Goal: Task Accomplishment & Management: Use online tool/utility

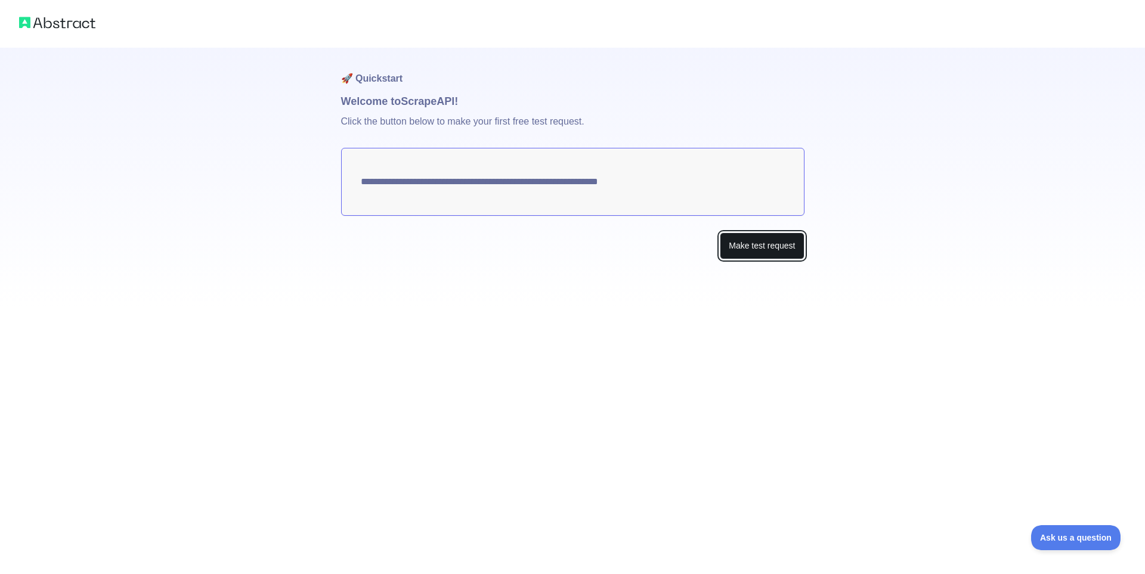
click at [757, 242] on button "Make test request" at bounding box center [762, 246] width 84 height 27
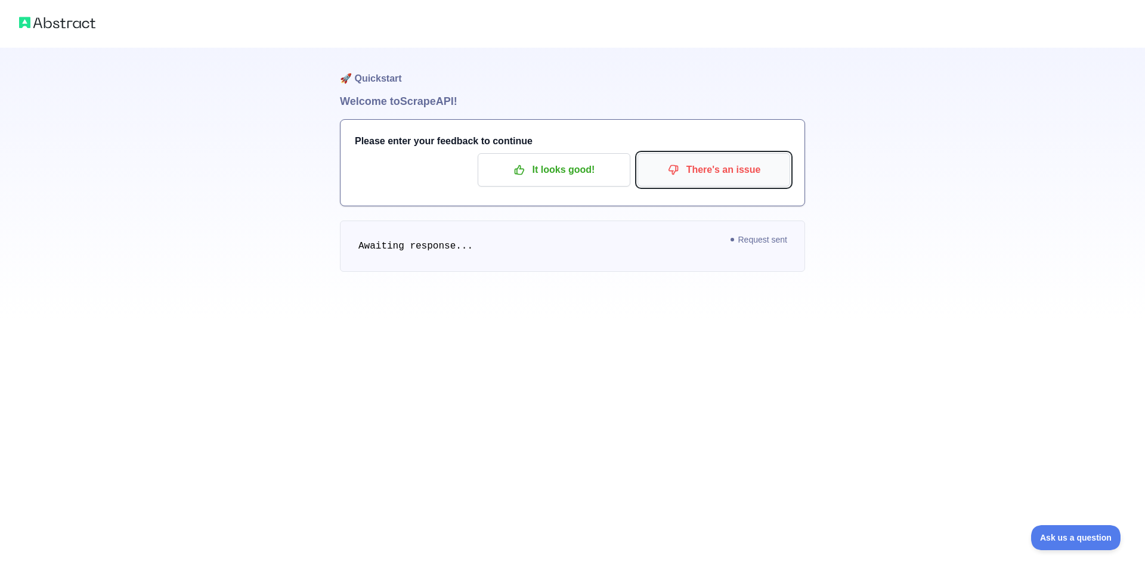
click at [732, 160] on p "There's an issue" at bounding box center [714, 170] width 135 height 20
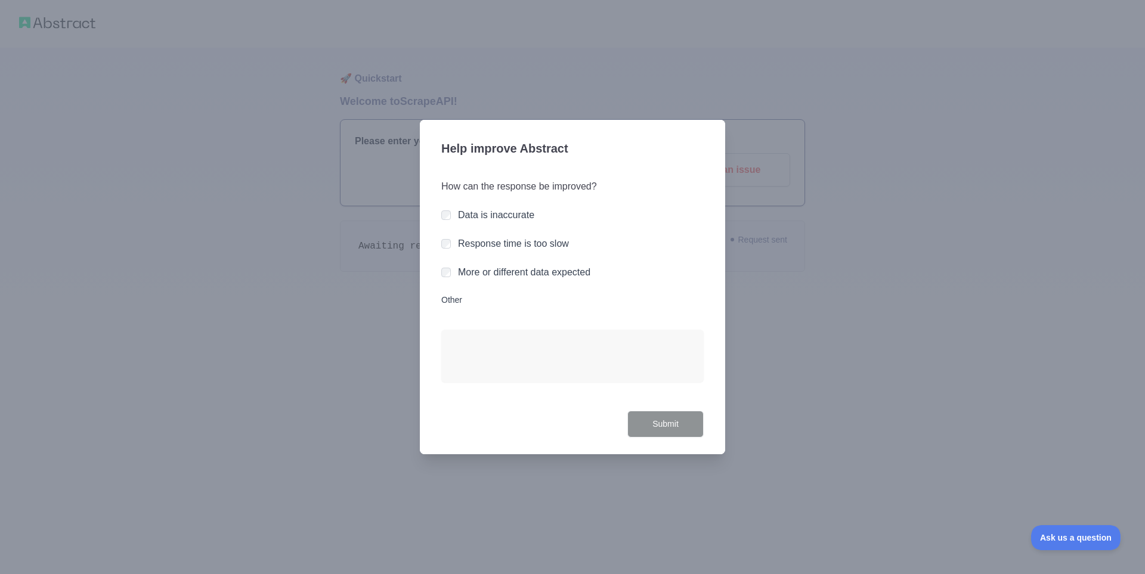
click at [515, 246] on label "Response time is too slow" at bounding box center [513, 244] width 111 height 10
click at [648, 415] on button "Submit" at bounding box center [665, 424] width 76 height 27
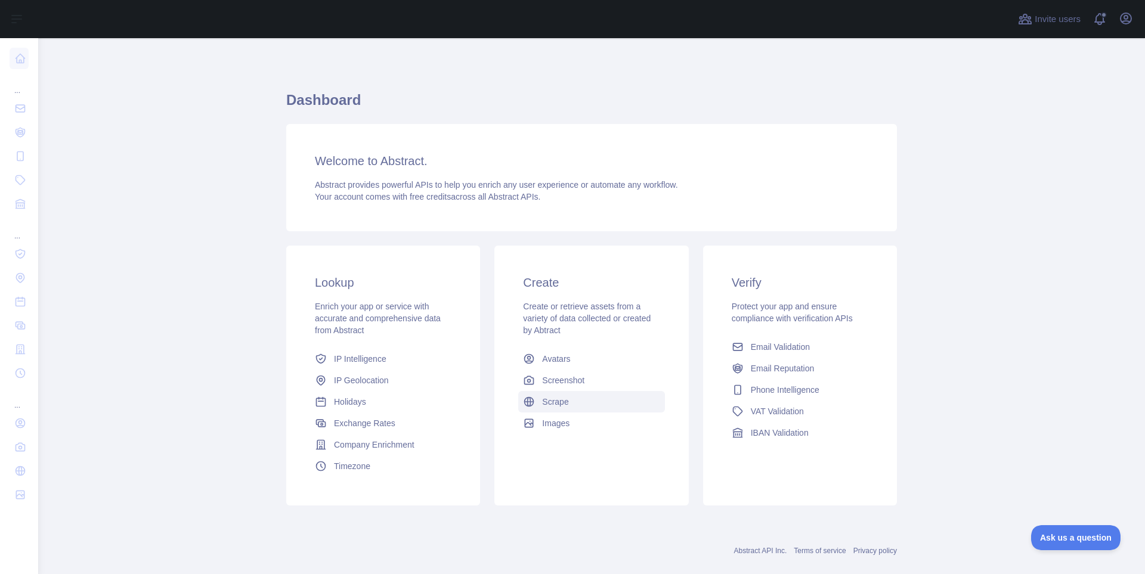
click at [549, 391] on link "Scrape" at bounding box center [591, 401] width 146 height 21
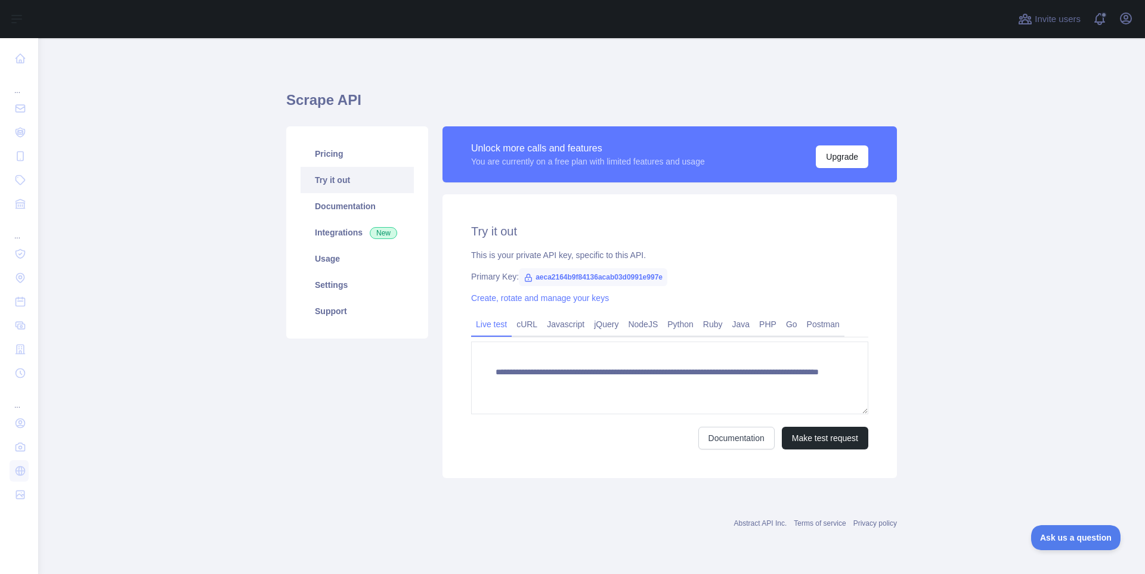
click at [338, 184] on link "Try it out" at bounding box center [357, 180] width 113 height 26
click at [839, 437] on button "Make test request" at bounding box center [825, 438] width 86 height 23
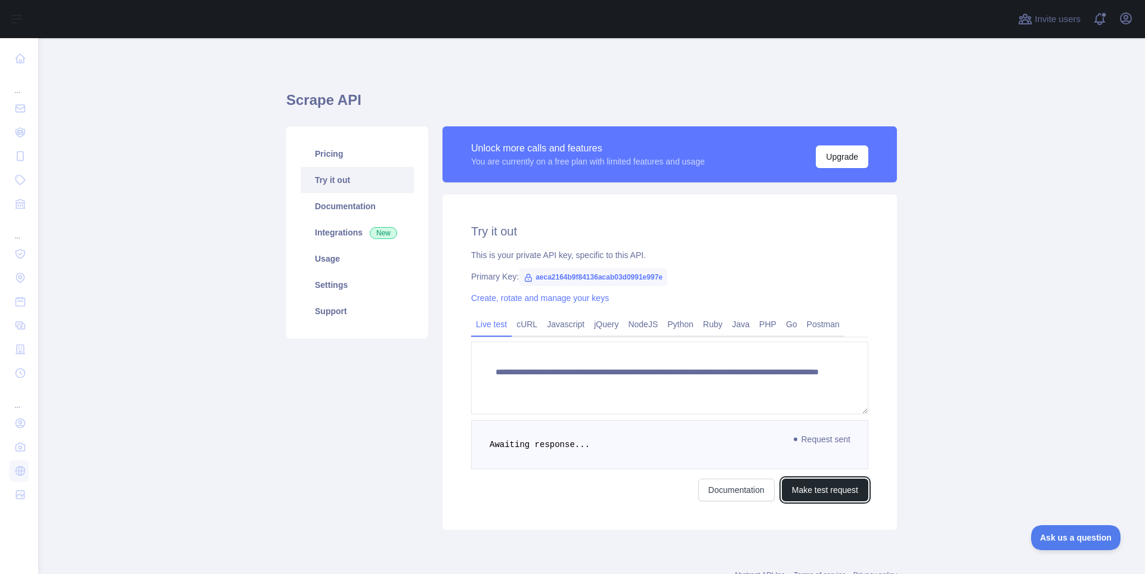
scroll to position [44, 0]
